Goal: Navigation & Orientation: Find specific page/section

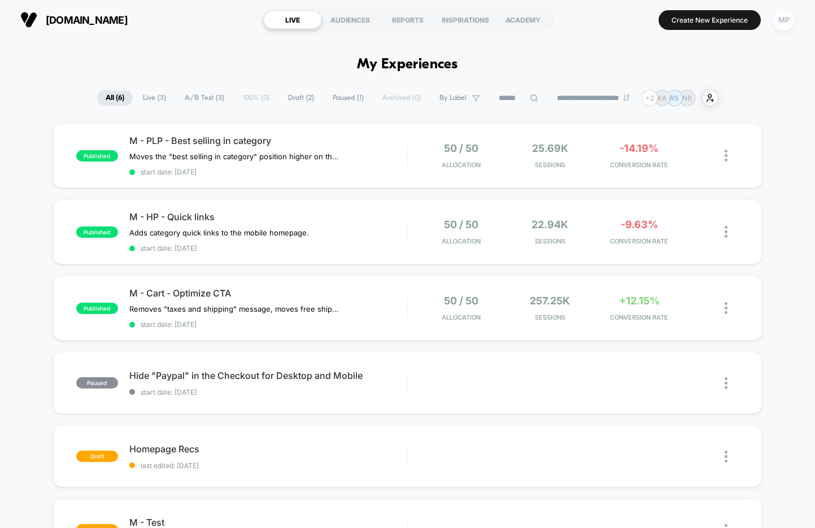
click at [777, 23] on div "MP" at bounding box center [784, 20] width 22 height 22
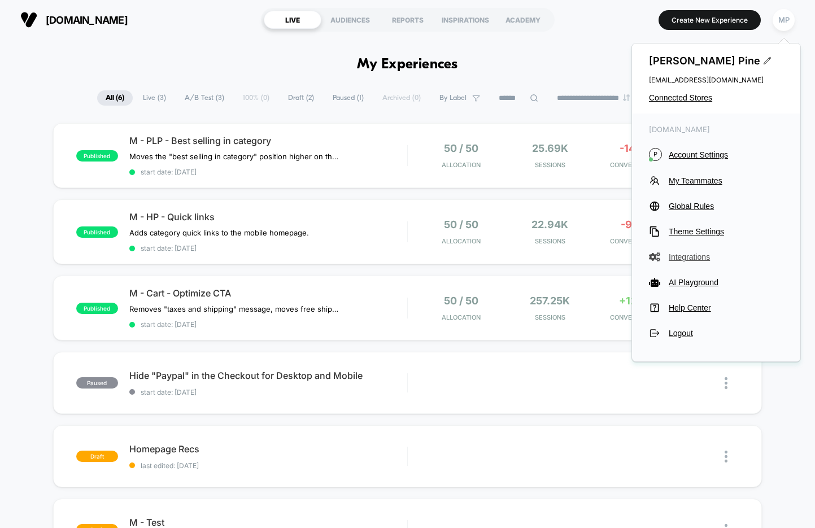
click at [696, 256] on span "Integrations" at bounding box center [726, 257] width 115 height 9
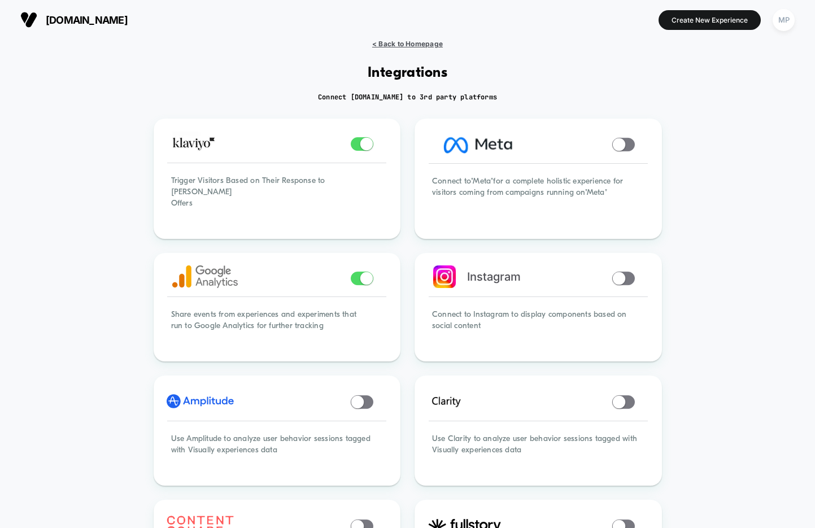
click at [402, 43] on span "< Back to Homepage" at bounding box center [407, 44] width 71 height 8
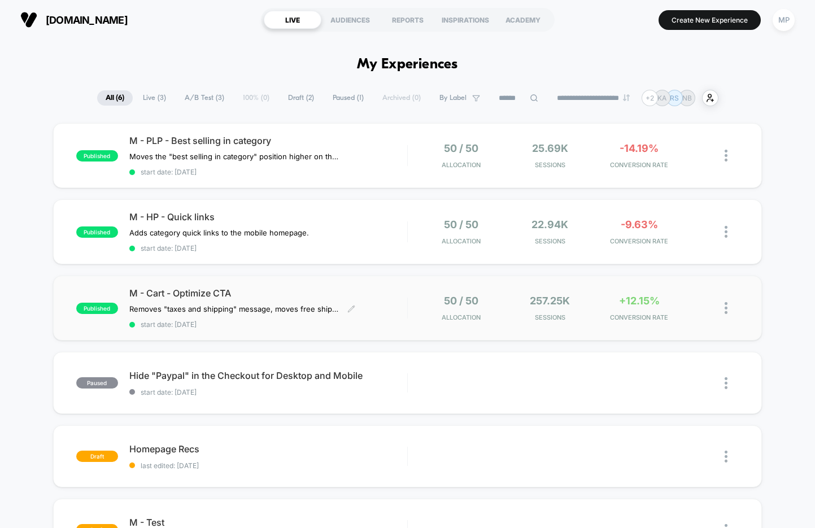
click at [346, 330] on div "published M - Cart - Optimize CTA Removes "taxes and shipping" message, moves f…" at bounding box center [407, 308] width 709 height 65
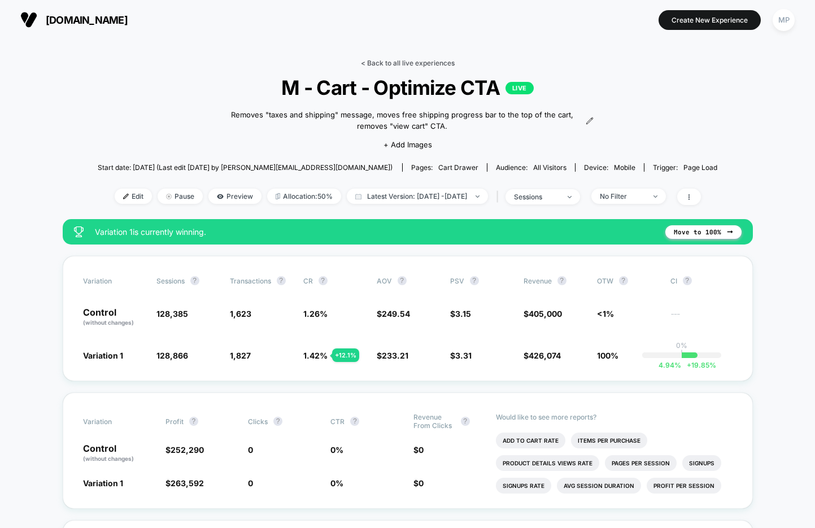
click at [393, 61] on link "< Back to all live experiences" at bounding box center [408, 63] width 94 height 8
